Goal: Task Accomplishment & Management: Use online tool/utility

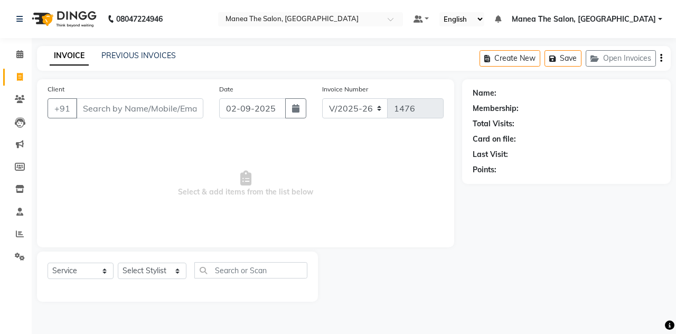
select select "7688"
select select "service"
click at [120, 107] on input "Client" at bounding box center [139, 108] width 127 height 20
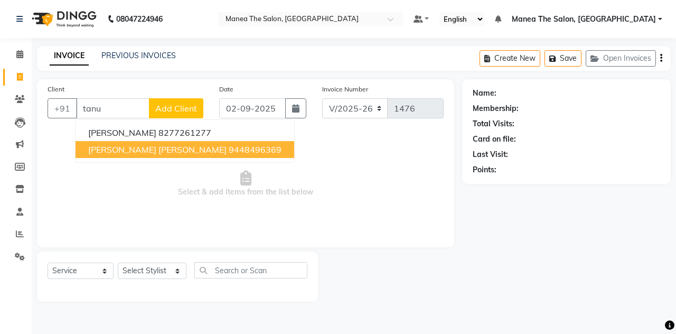
click at [155, 145] on span "[PERSON_NAME] [PERSON_NAME]" at bounding box center [157, 149] width 138 height 11
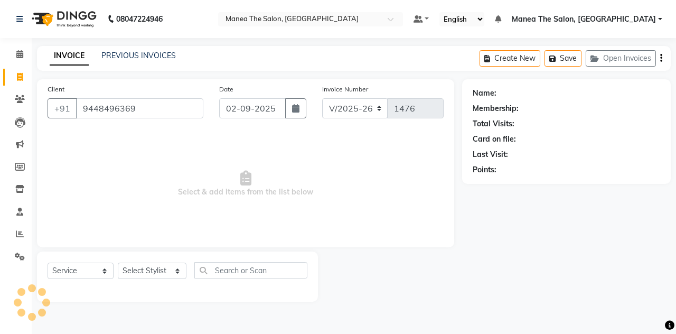
type input "9448496369"
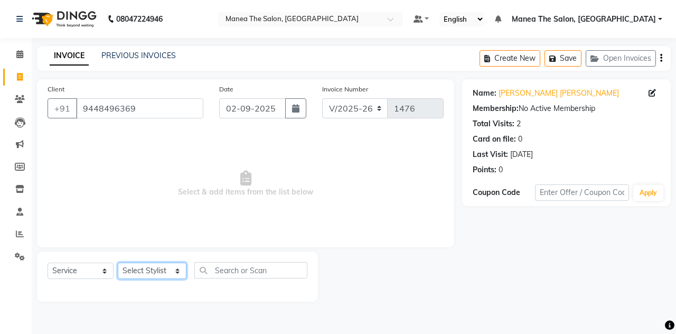
click at [173, 275] on select "Select Stylist aalam mahfuz [PERSON_NAME] [PERSON_NAME] The Salon, [GEOGRAPHIC_…" at bounding box center [152, 270] width 69 height 16
select select "68363"
click at [118, 262] on select "Select Stylist aalam mahfuz [PERSON_NAME] [PERSON_NAME] The Salon, [GEOGRAPHIC_…" at bounding box center [152, 270] width 69 height 16
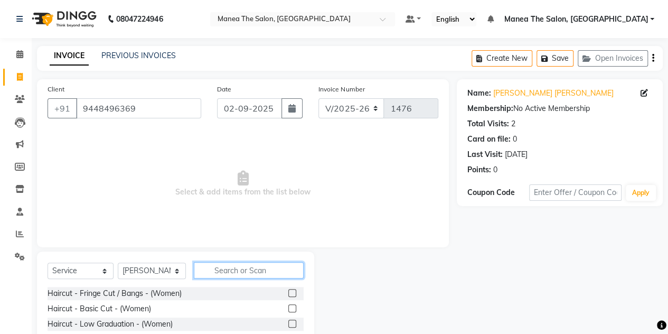
click at [228, 270] on input "text" at bounding box center [249, 270] width 110 height 16
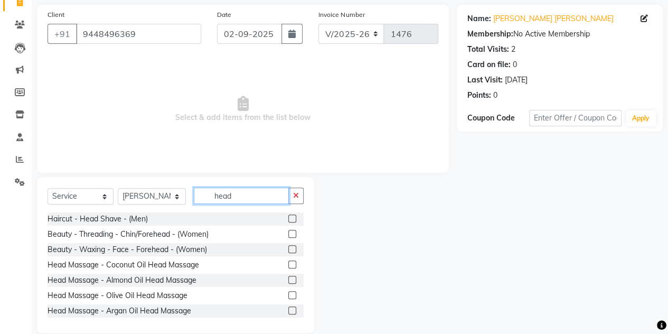
scroll to position [75, 0]
type input "head"
click at [288, 261] on label at bounding box center [292, 264] width 8 height 8
click at [288, 261] on input "checkbox" at bounding box center [291, 264] width 7 height 7
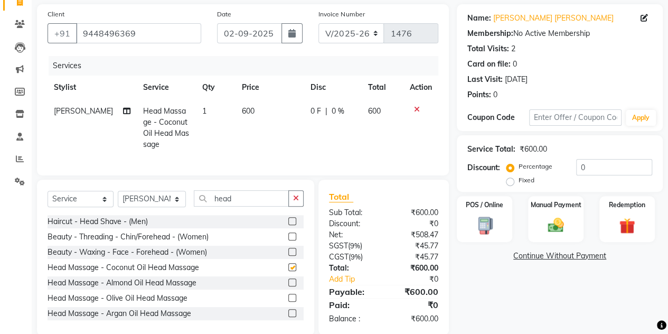
checkbox input "false"
click at [234, 202] on input "head" at bounding box center [241, 198] width 95 height 16
type input "h"
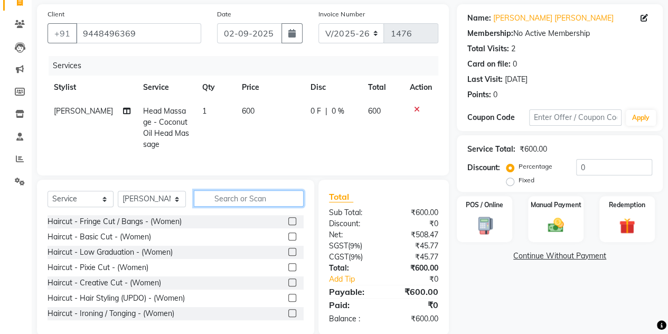
type input "g"
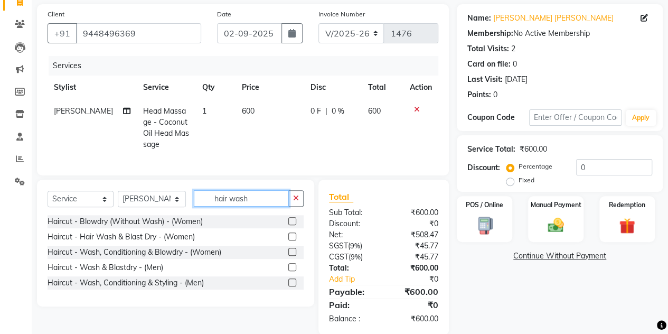
type input "hair wash"
click at [293, 240] on label at bounding box center [292, 236] width 8 height 8
click at [293, 240] on input "checkbox" at bounding box center [291, 236] width 7 height 7
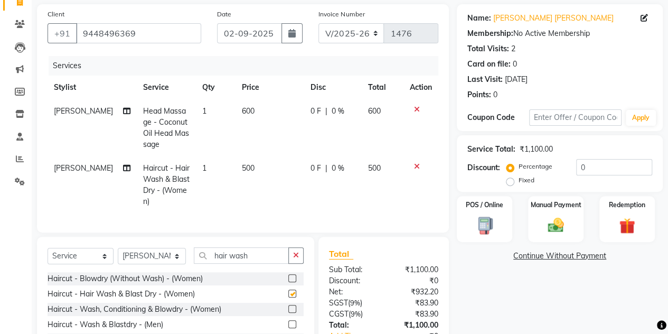
checkbox input "false"
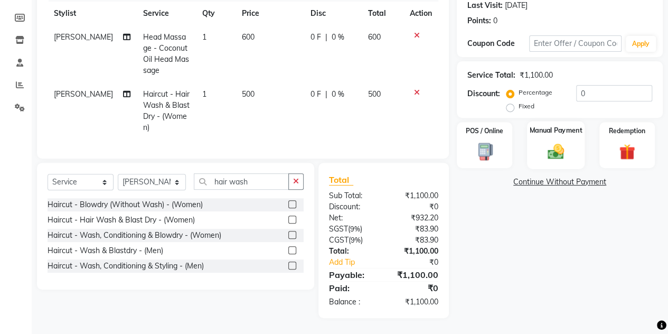
click at [546, 148] on img at bounding box center [555, 150] width 27 height 19
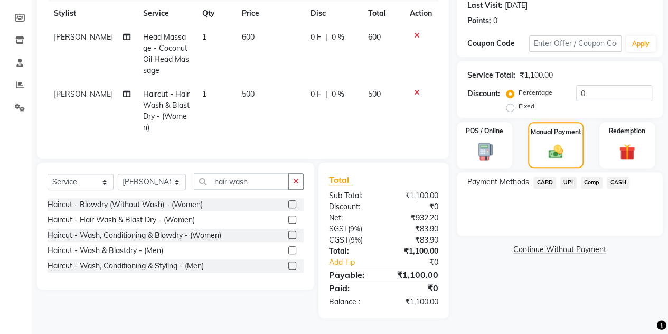
click at [617, 176] on span "CASH" at bounding box center [618, 182] width 23 height 12
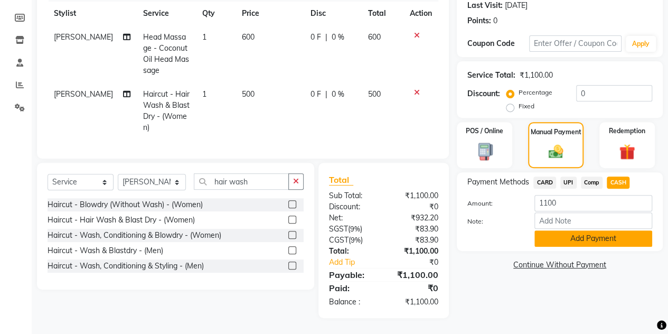
click at [588, 230] on button "Add Payment" at bounding box center [593, 238] width 118 height 16
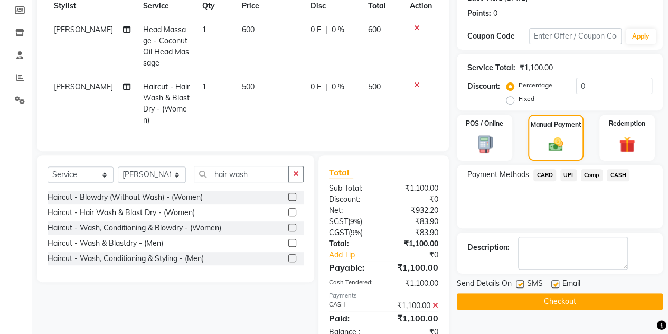
scroll to position [193, 0]
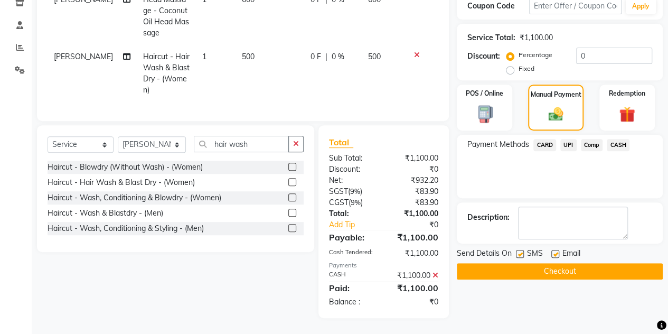
click at [579, 263] on button "Checkout" at bounding box center [560, 271] width 206 height 16
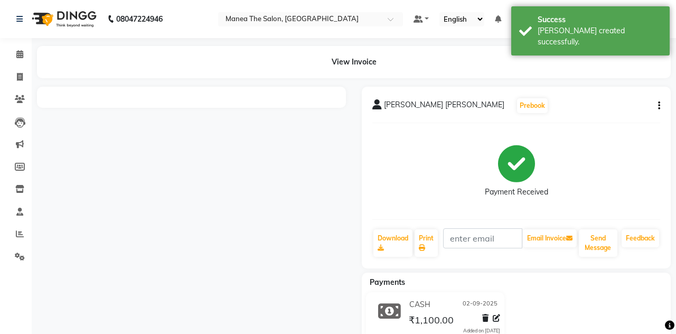
click at [312, 134] on div "08047224946 Select Location × Manea The Salon, Belagavi Default Panel My Panel …" at bounding box center [338, 183] width 676 height 367
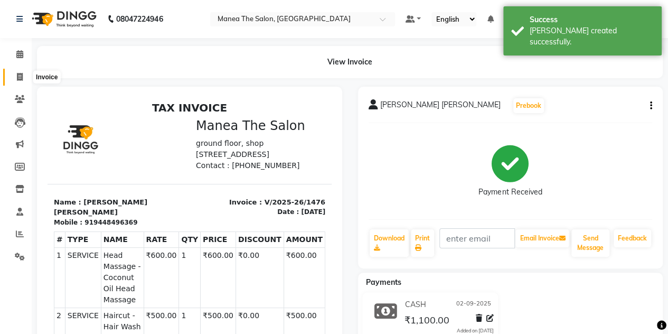
click at [19, 75] on icon at bounding box center [20, 77] width 6 height 8
select select "service"
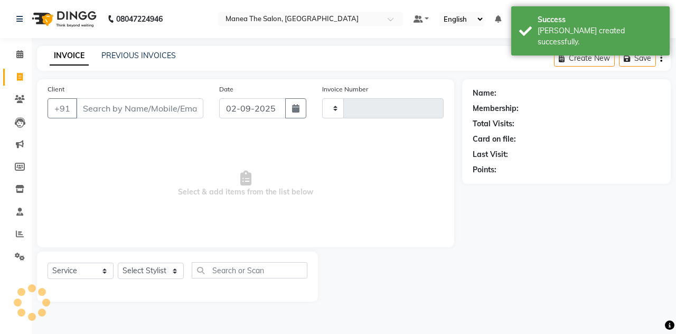
type input "1477"
select select "7688"
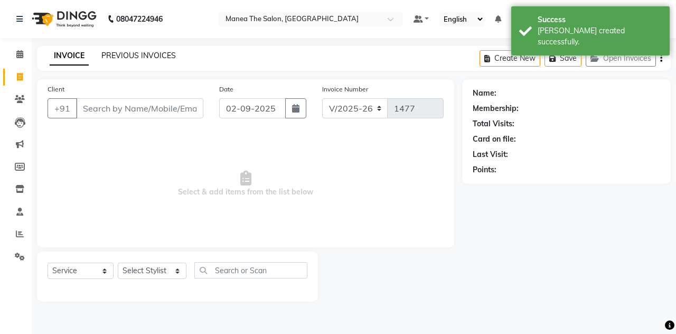
click at [139, 55] on link "PREVIOUS INVOICES" at bounding box center [138, 56] width 74 height 10
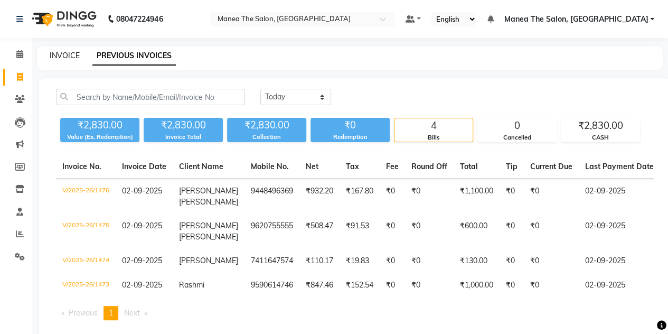
click at [68, 56] on link "INVOICE" at bounding box center [65, 56] width 30 height 10
select select "service"
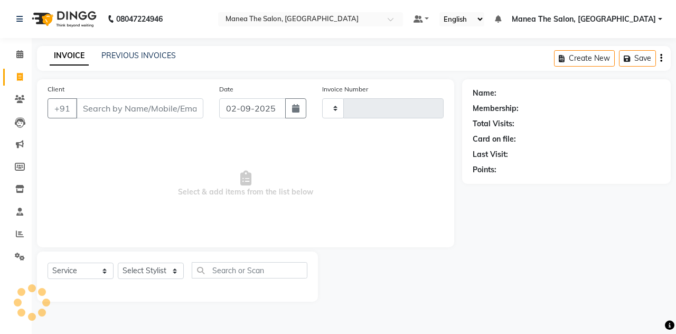
type input "1477"
select select "7688"
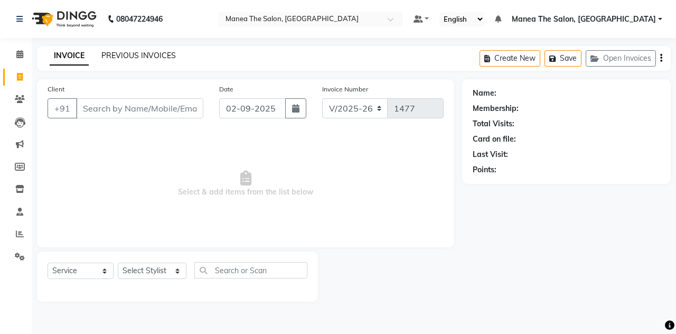
click at [126, 58] on link "PREVIOUS INVOICES" at bounding box center [138, 56] width 74 height 10
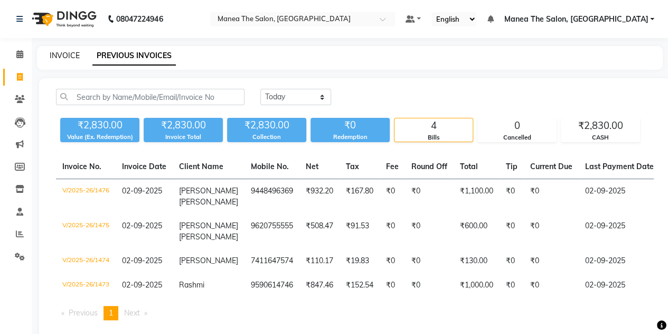
click at [55, 55] on link "INVOICE" at bounding box center [65, 56] width 30 height 10
select select "service"
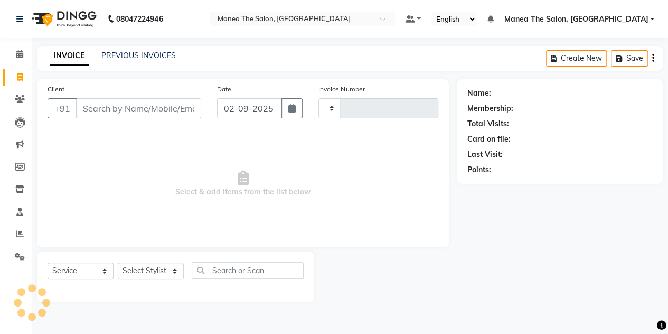
type input "1477"
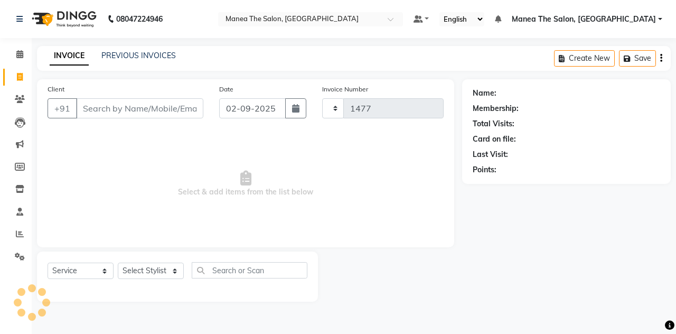
select select "7688"
